Goal: Navigation & Orientation: Find specific page/section

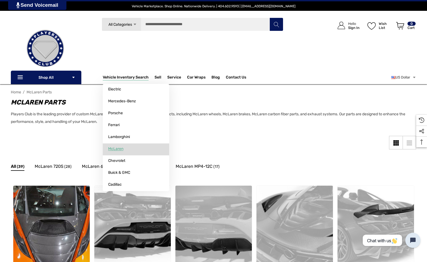
click at [122, 148] on span "McLaren" at bounding box center [115, 149] width 15 height 5
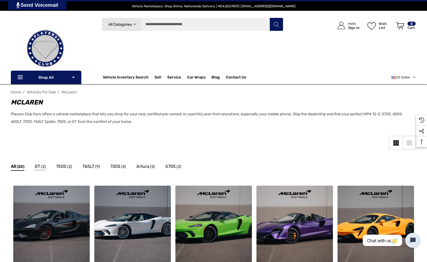
click at [39, 167] on span "GT" at bounding box center [37, 166] width 5 height 7
